Goal: Find specific page/section: Find specific page/section

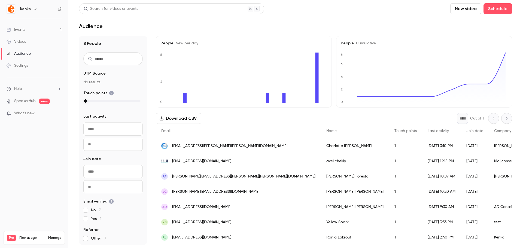
click at [220, 29] on div "Audience" at bounding box center [295, 26] width 433 height 7
click at [234, 130] on div "Email" at bounding box center [238, 131] width 165 height 14
